Goal: Navigation & Orientation: Find specific page/section

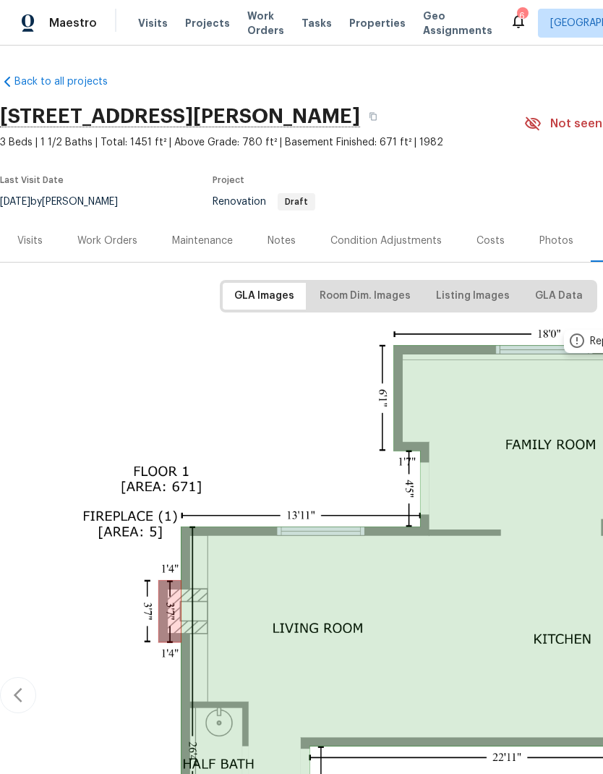
scroll to position [2, 0]
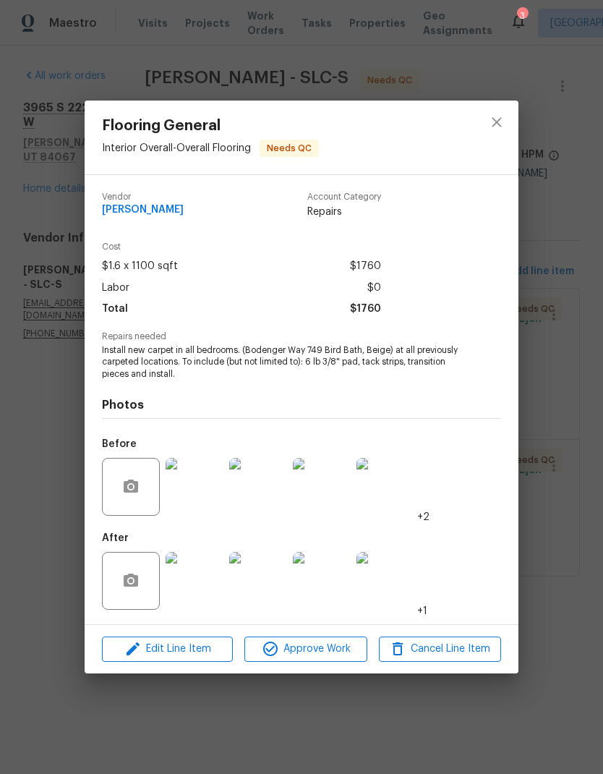
click at [205, 584] on img at bounding box center [195, 581] width 58 height 58
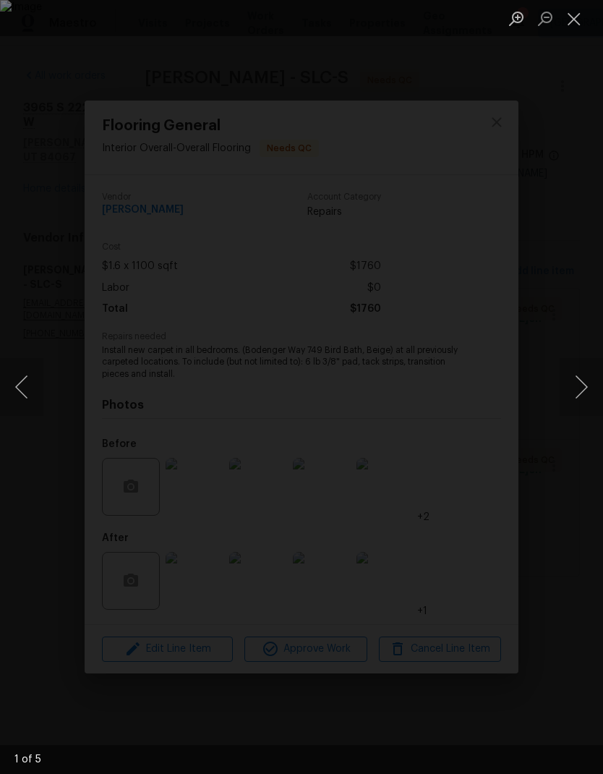
click at [581, 393] on button "Next image" at bounding box center [581, 387] width 43 height 58
click at [580, 391] on button "Next image" at bounding box center [581, 387] width 43 height 58
click at [579, 398] on button "Next image" at bounding box center [581, 387] width 43 height 58
click at [578, 401] on button "Next image" at bounding box center [581, 387] width 43 height 58
click at [575, 401] on button "Next image" at bounding box center [581, 387] width 43 height 58
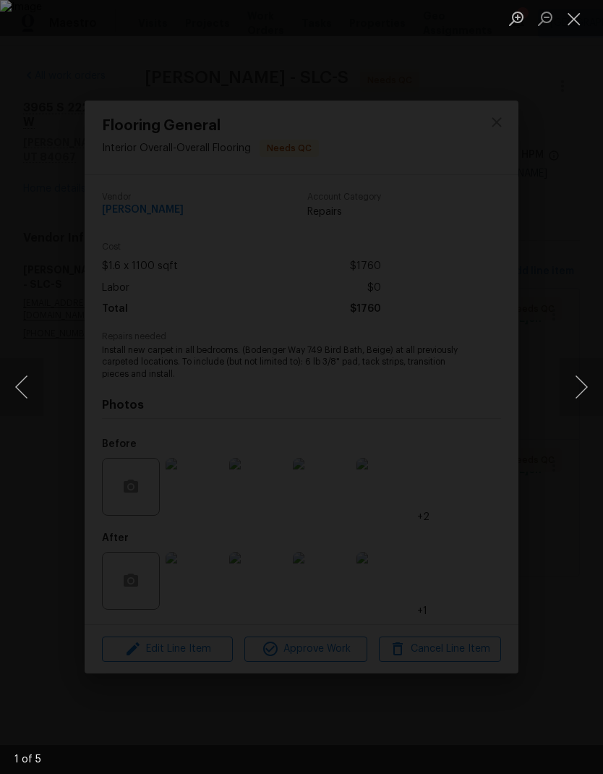
click at [577, 389] on button "Next image" at bounding box center [581, 387] width 43 height 58
click at [578, 391] on button "Next image" at bounding box center [581, 387] width 43 height 58
click at [572, 387] on button "Next image" at bounding box center [581, 387] width 43 height 58
click at [573, 25] on button "Close lightbox" at bounding box center [574, 18] width 29 height 25
